Goal: Task Accomplishment & Management: Manage account settings

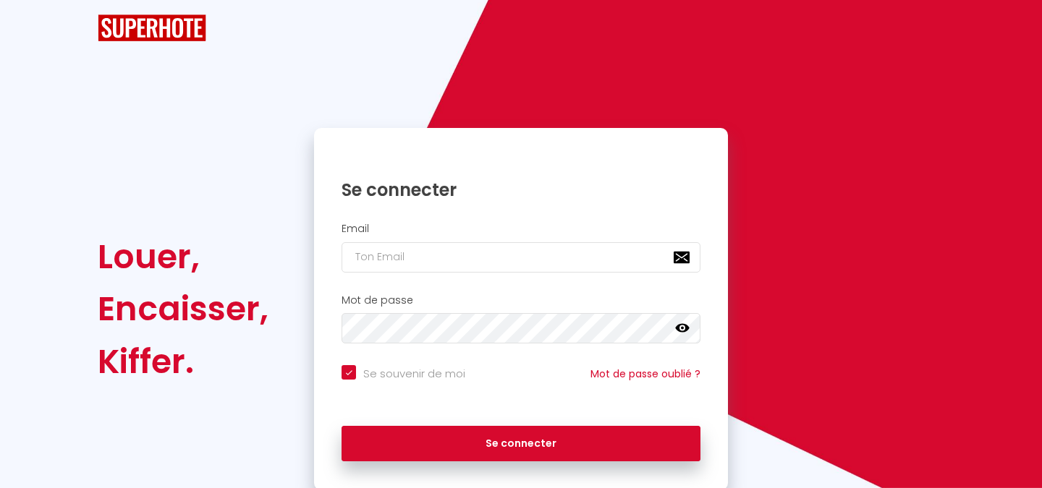
checkbox input "true"
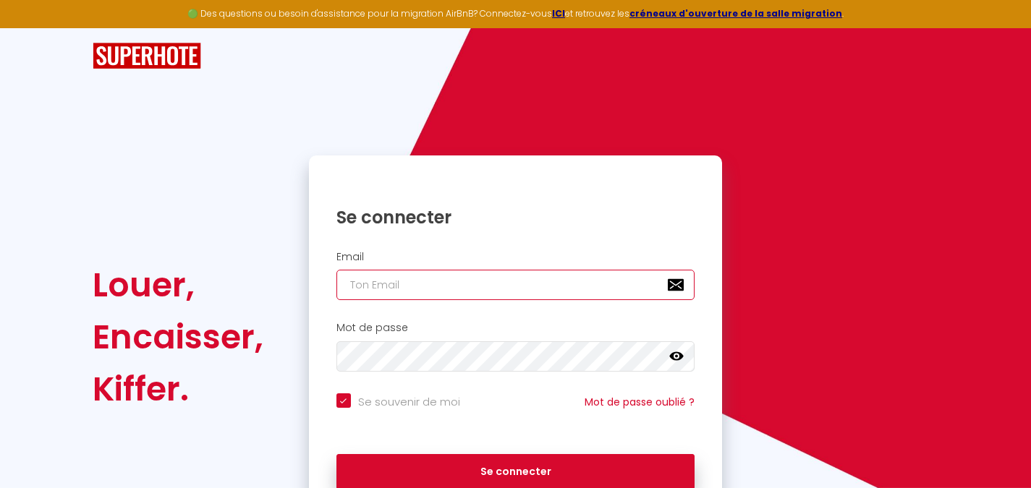
click at [430, 299] on input "email" at bounding box center [515, 285] width 359 height 30
click at [433, 291] on input "email" at bounding box center [515, 285] width 359 height 30
type input "v"
checkbox input "true"
type input "ve"
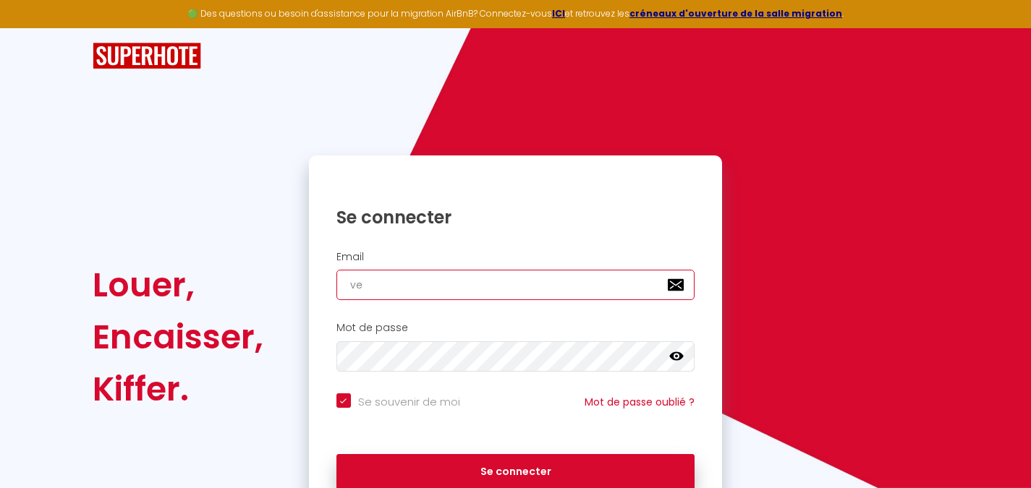
checkbox input "true"
type input "ve"
